Goal: Transaction & Acquisition: Purchase product/service

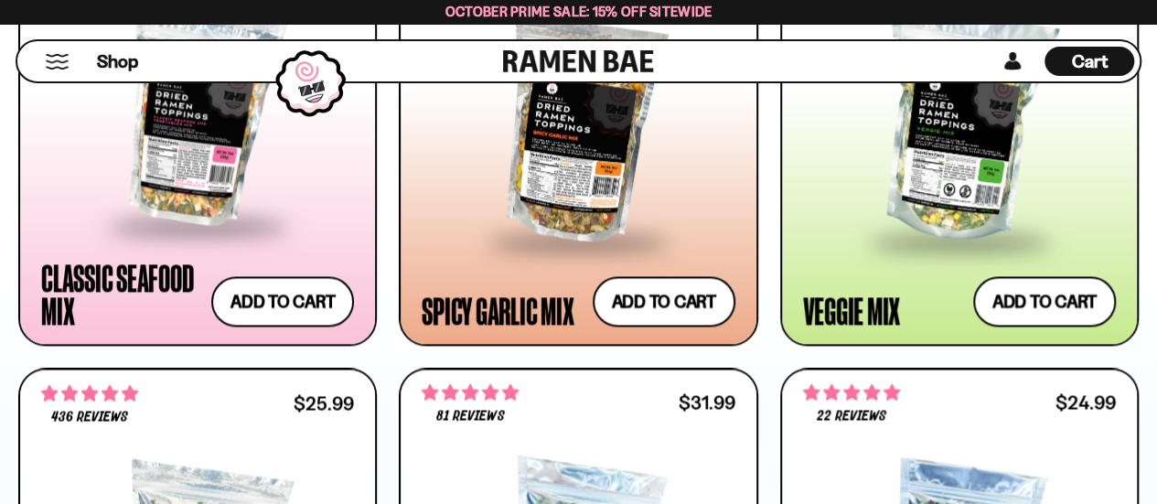
scroll to position [1288, 0]
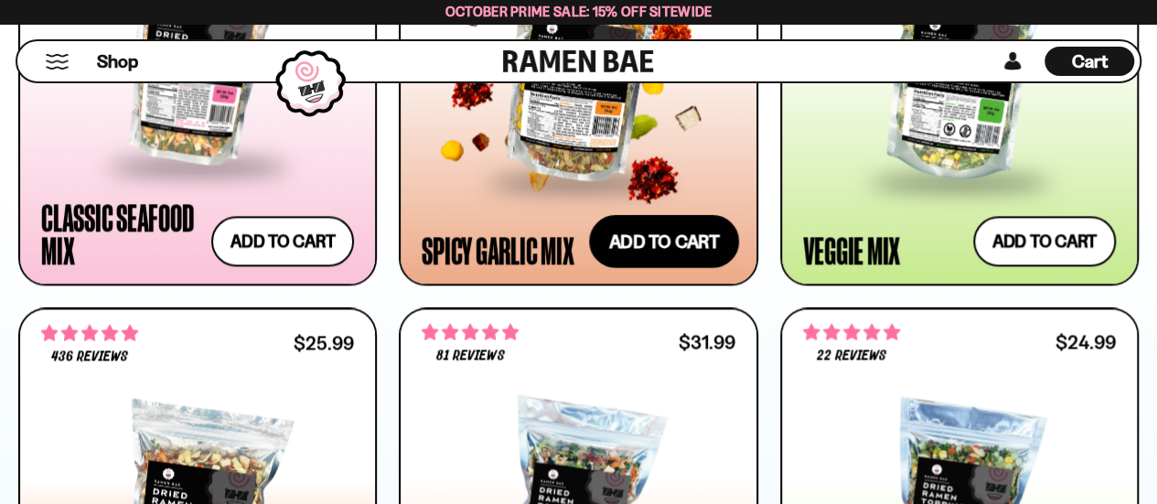
click at [677, 236] on button "Add to cart Add ― Regular price $25.99 Regular price Sale price $25.99 Unit pri…" at bounding box center [664, 241] width 150 height 53
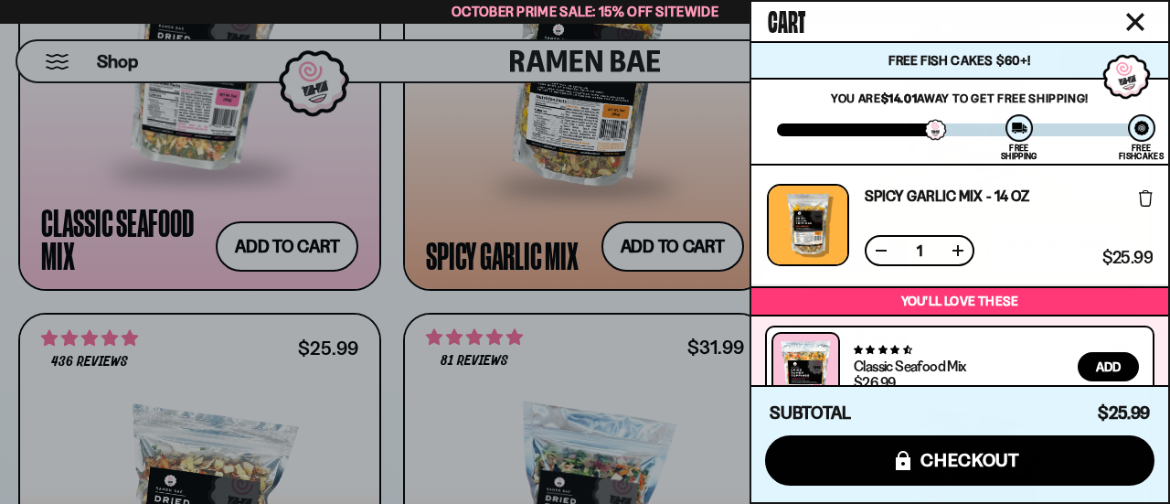
click at [1130, 21] on icon "Close cart" at bounding box center [1136, 22] width 18 height 18
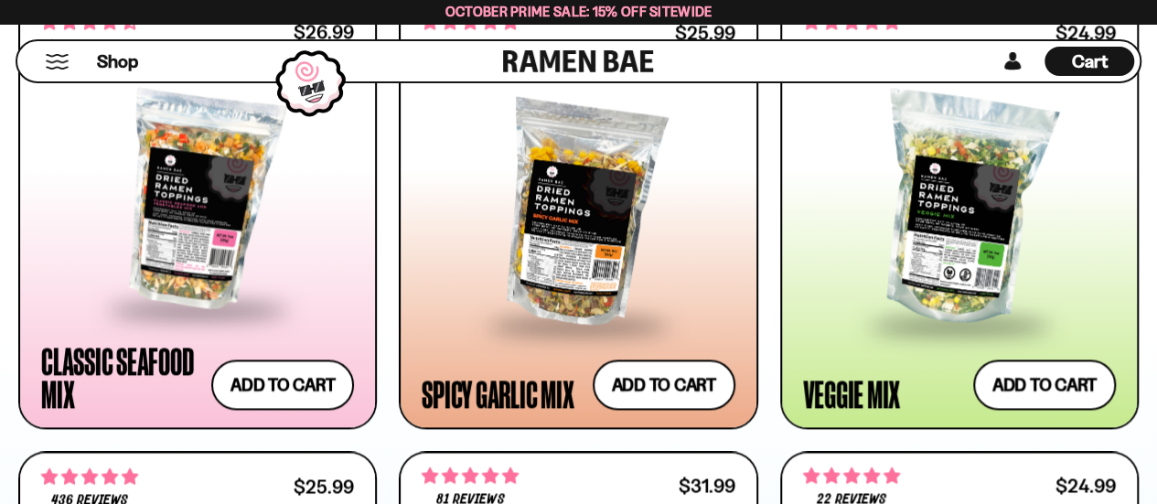
scroll to position [1099, 0]
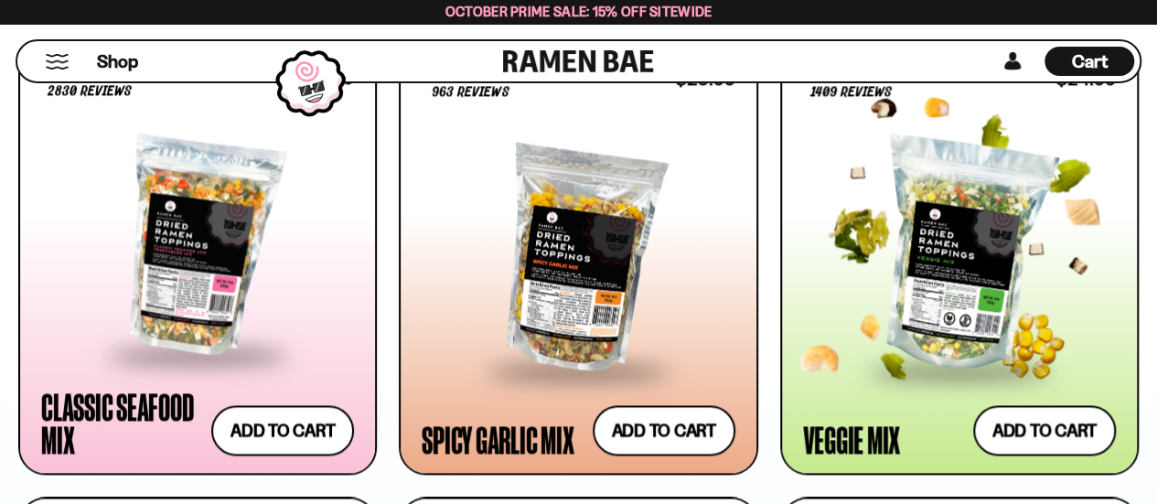
click at [989, 221] on div at bounding box center [959, 255] width 313 height 226
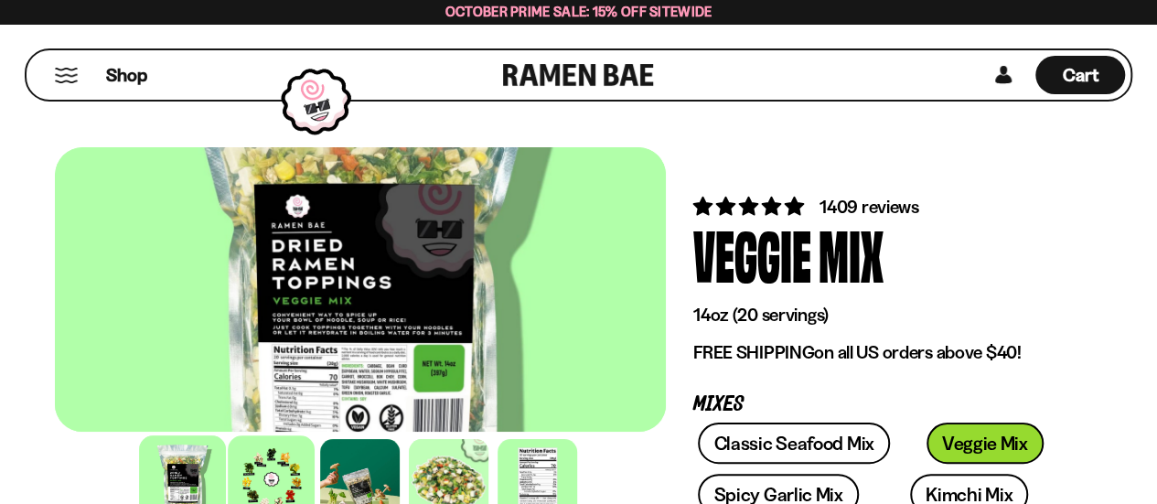
click at [278, 476] on div at bounding box center [272, 478] width 87 height 87
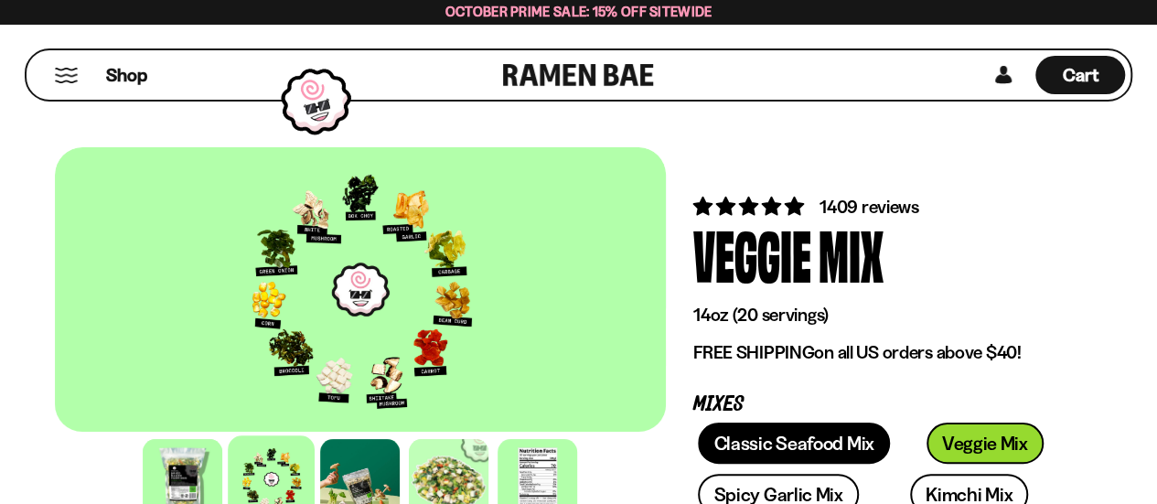
click at [819, 429] on link "Classic Seafood Mix" at bounding box center [793, 442] width 191 height 41
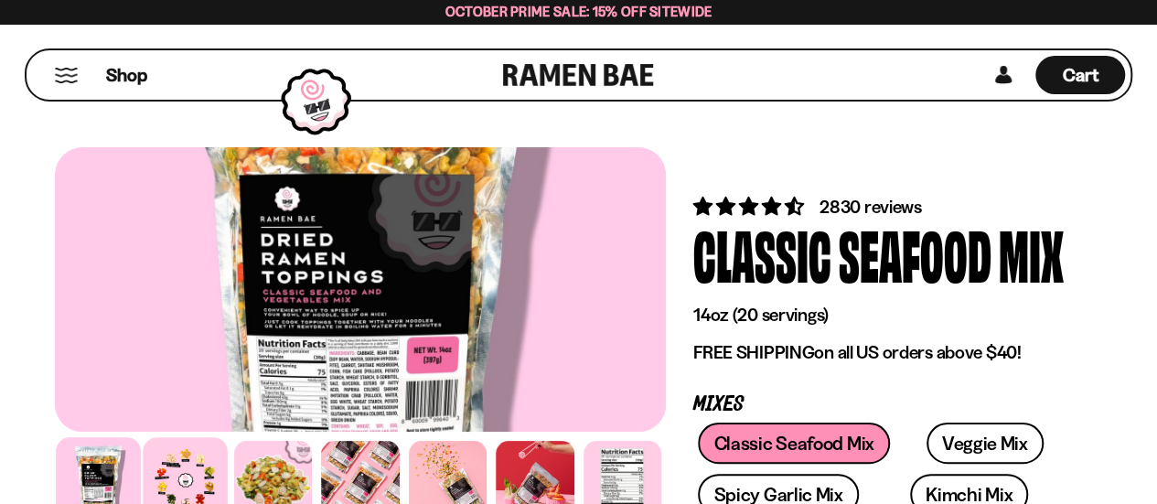
click at [174, 480] on div at bounding box center [186, 479] width 85 height 85
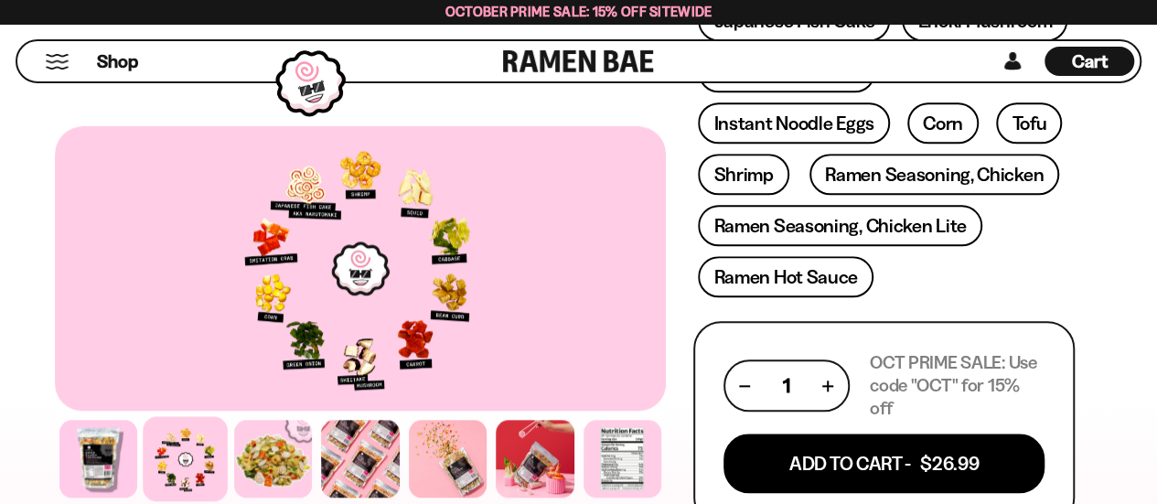
scroll to position [812, 0]
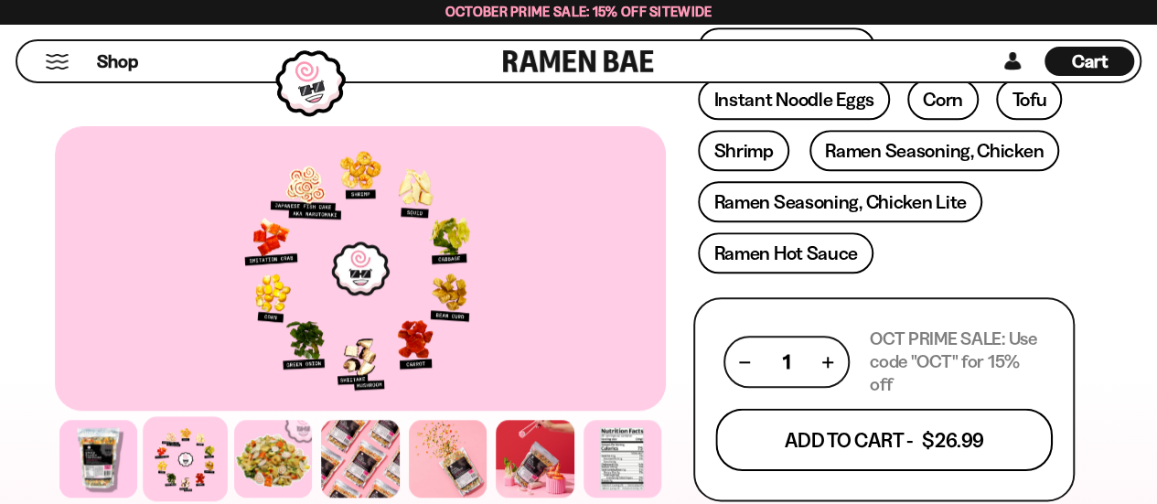
click at [885, 412] on button "Add To Cart - $26.99" at bounding box center [883, 440] width 337 height 62
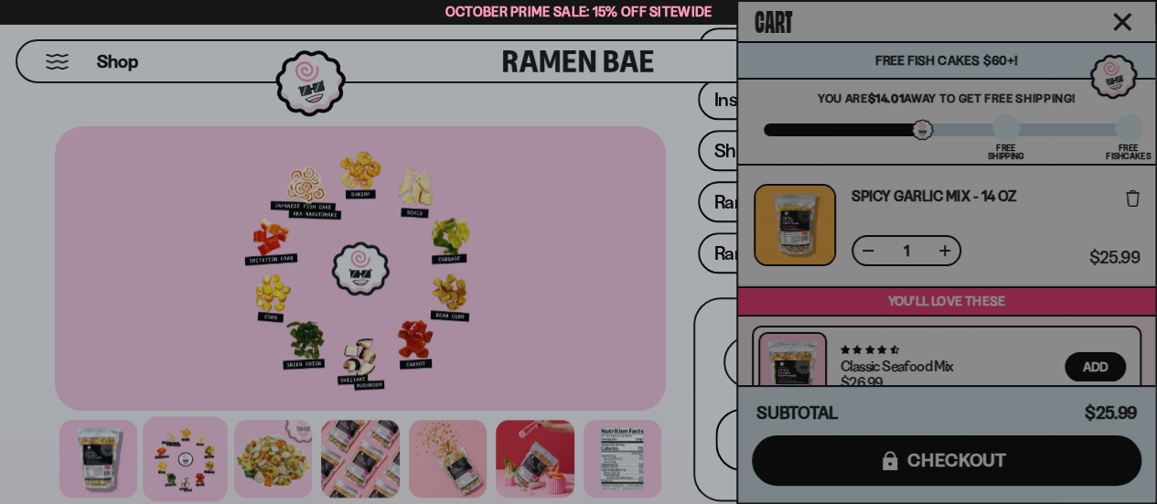
scroll to position [813, 0]
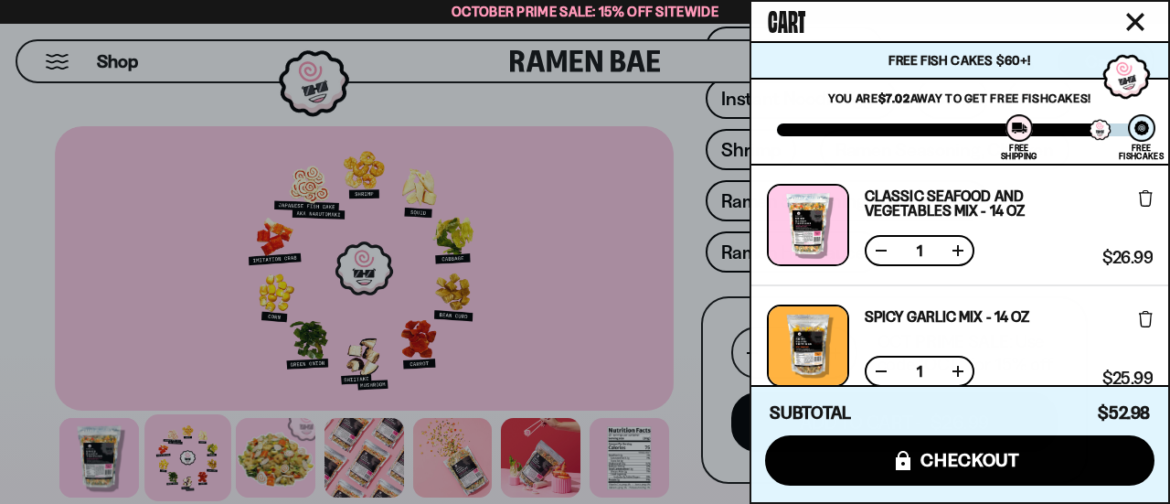
click at [700, 251] on div at bounding box center [585, 252] width 1170 height 504
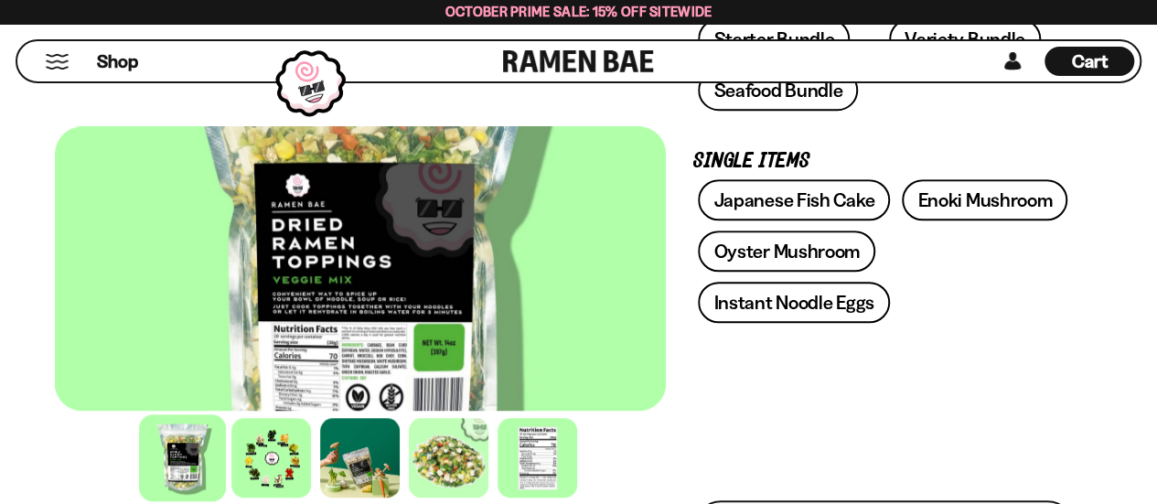
scroll to position [621, 0]
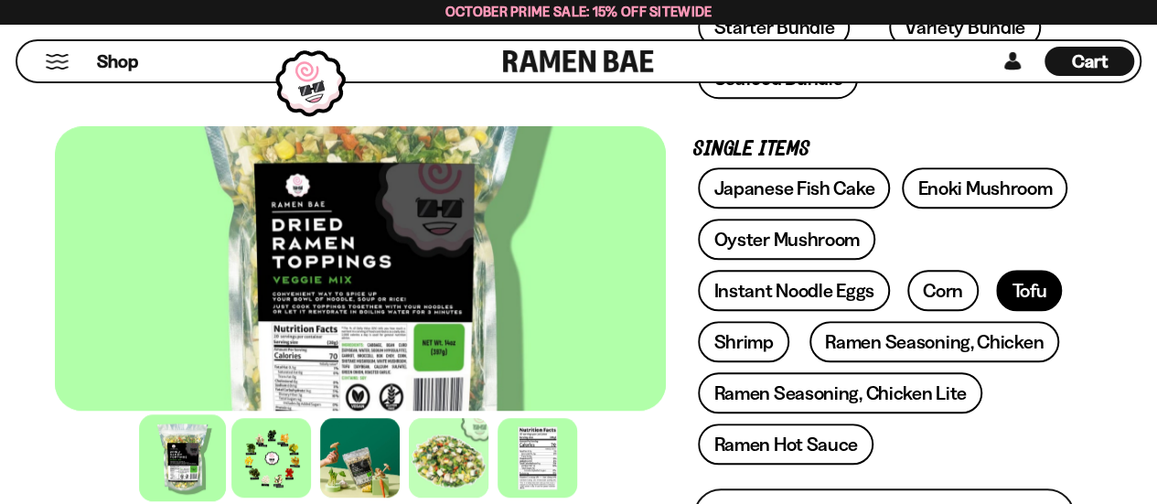
click at [1008, 288] on link "Tofu" at bounding box center [1029, 290] width 66 height 41
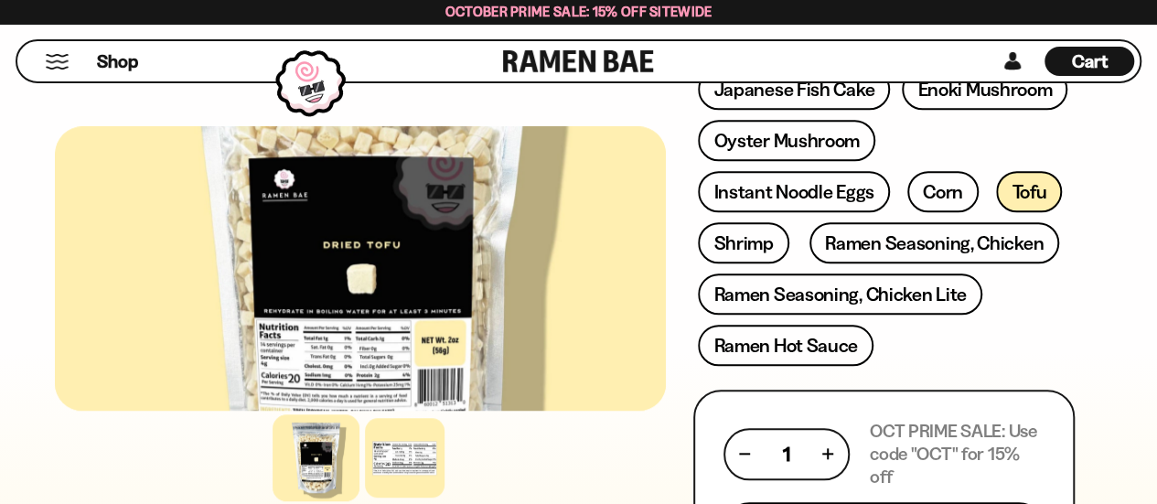
scroll to position [644, 0]
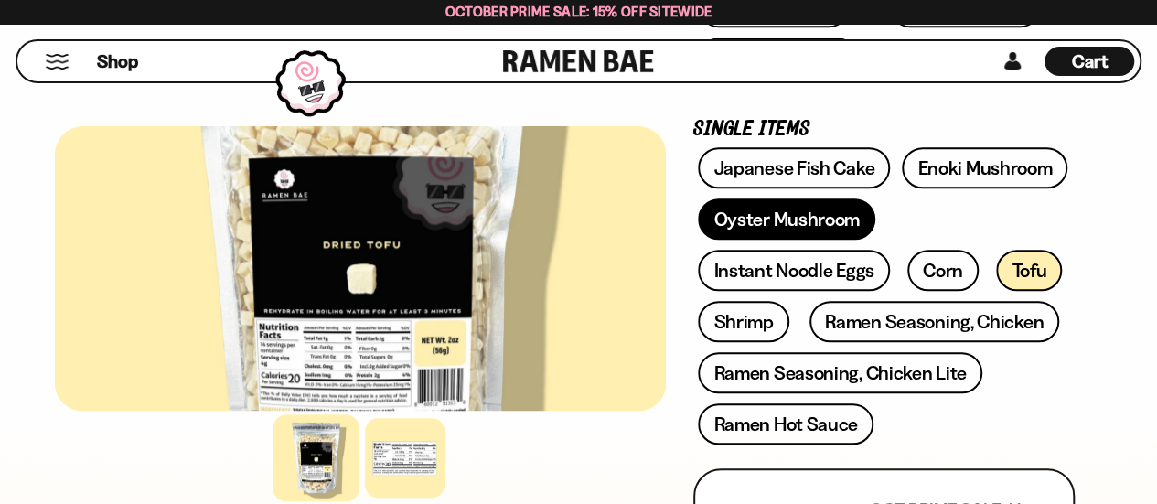
click at [792, 208] on link "Oyster Mushroom" at bounding box center [786, 218] width 177 height 41
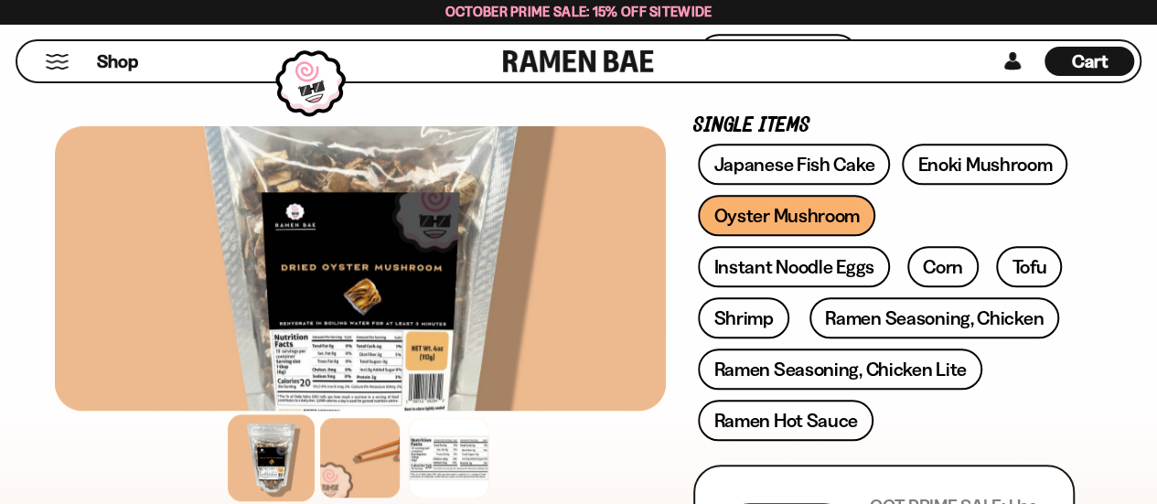
scroll to position [636, 0]
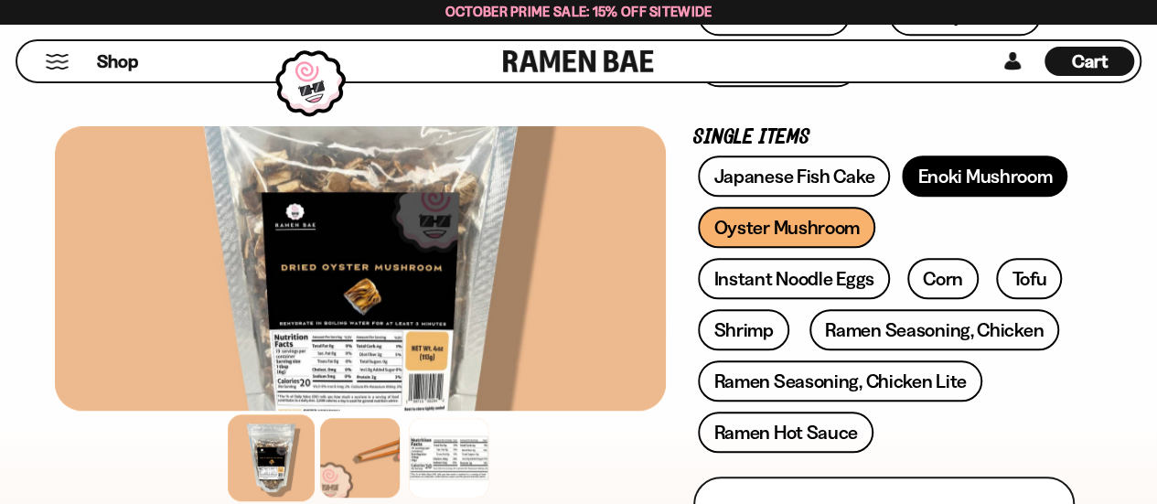
click at [956, 167] on link "Enoki Mushroom" at bounding box center [985, 175] width 166 height 41
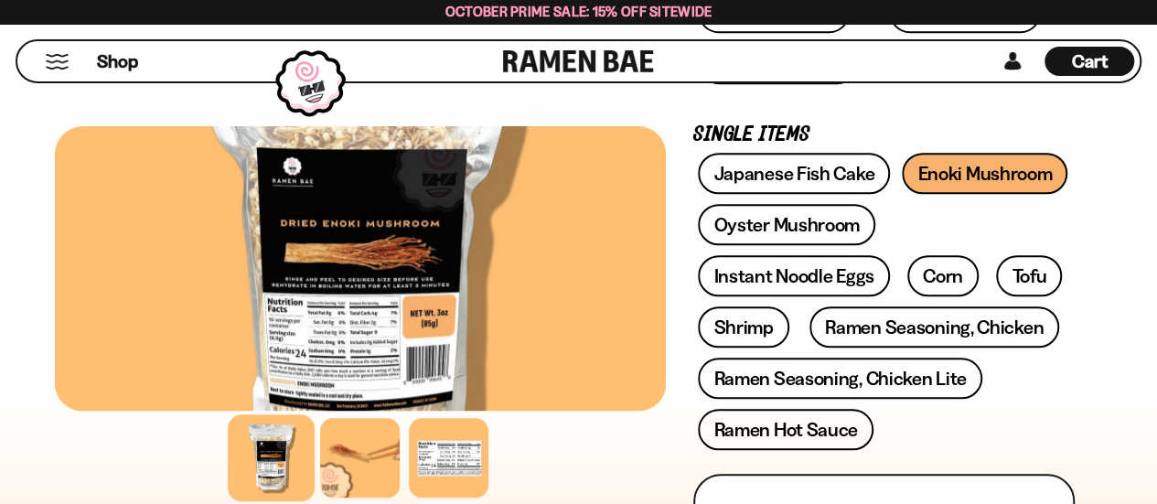
scroll to position [640, 0]
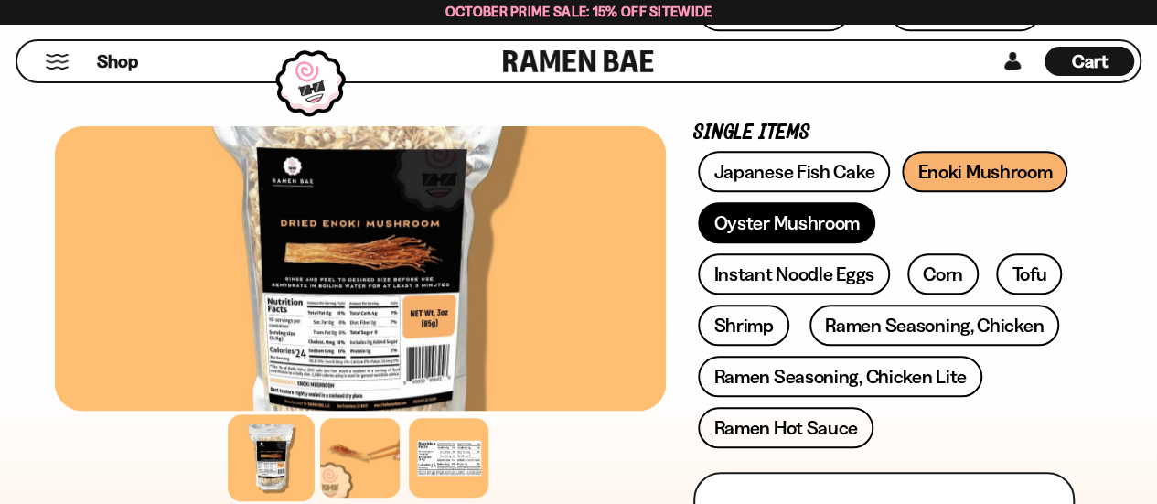
click at [781, 227] on link "Oyster Mushroom" at bounding box center [786, 222] width 177 height 41
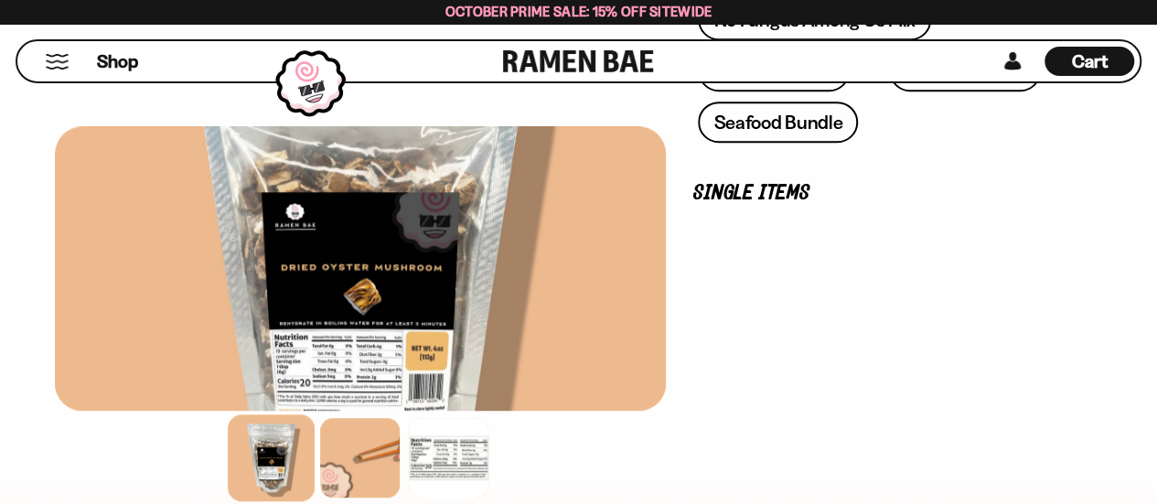
scroll to position [591, 0]
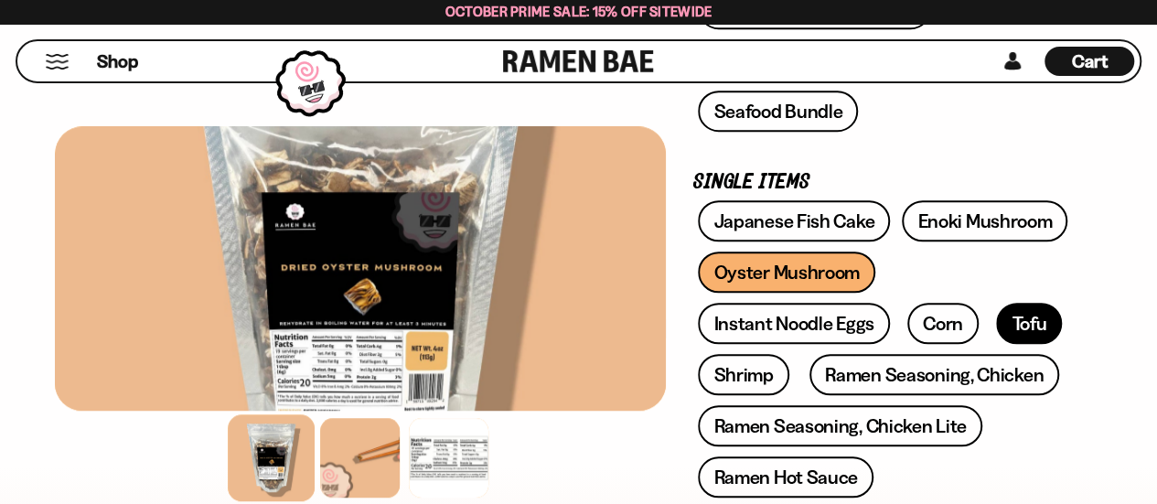
click at [1010, 324] on link "Tofu" at bounding box center [1029, 323] width 66 height 41
